Goal: Task Accomplishment & Management: Complete application form

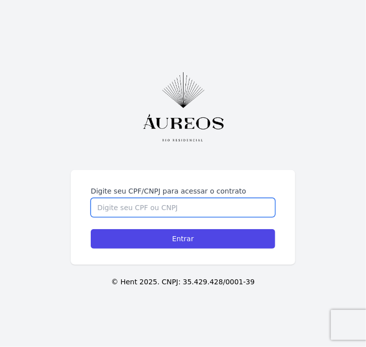
click at [137, 211] on input "Digite seu CPF/CNPJ para acessar o contrato" at bounding box center [183, 207] width 185 height 19
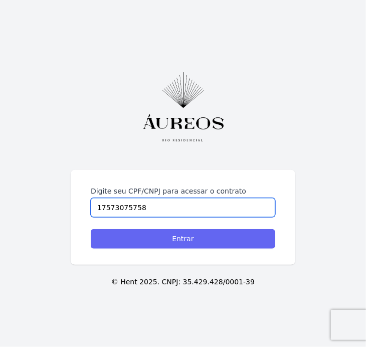
type input "17573075758"
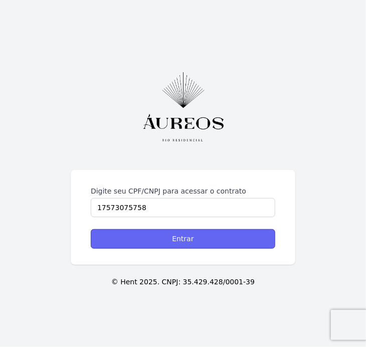
click at [191, 235] on input "Entrar" at bounding box center [183, 239] width 185 height 20
